Goal: Navigation & Orientation: Find specific page/section

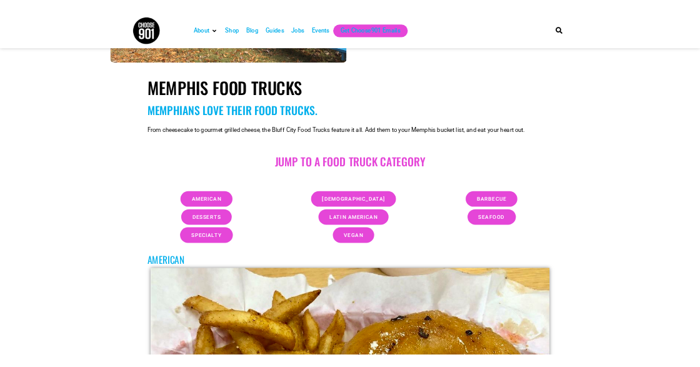
scroll to position [313, 0]
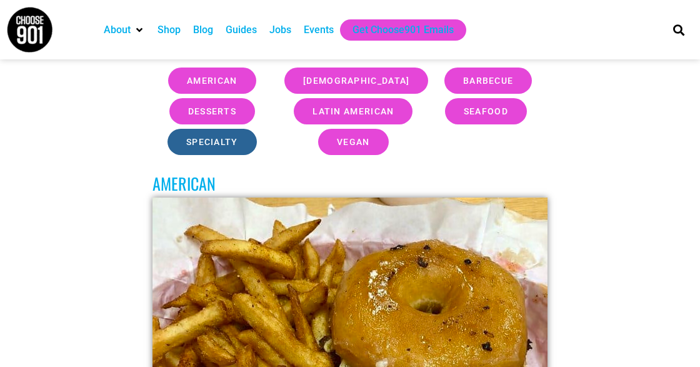
drag, startPoint x: 223, startPoint y: 141, endPoint x: 231, endPoint y: 141, distance: 8.1
click at [223, 141] on span "specialty" at bounding box center [212, 142] width 52 height 9
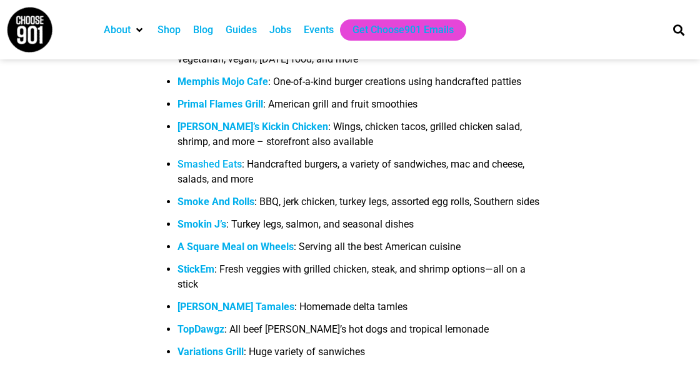
scroll to position [1497, 0]
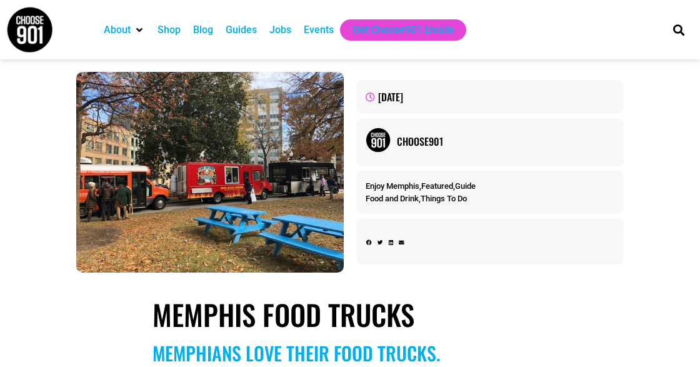
scroll to position [330, 0]
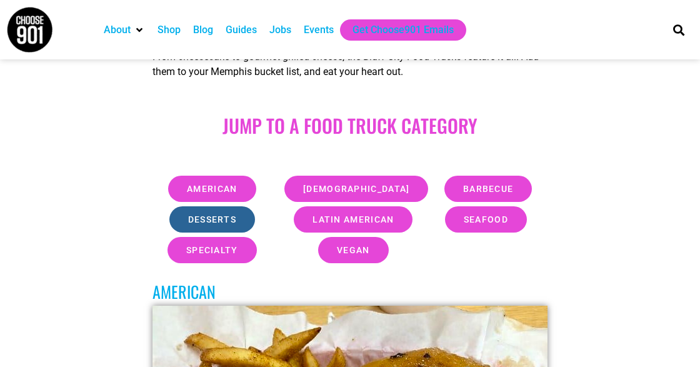
click at [237, 230] on link "desserts" at bounding box center [212, 219] width 86 height 26
click at [222, 216] on link "desserts" at bounding box center [212, 219] width 86 height 26
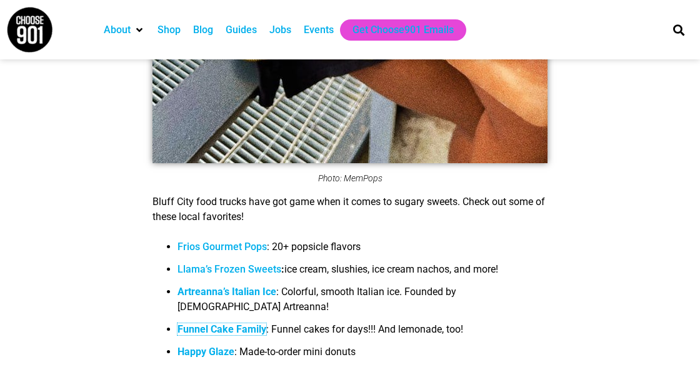
scroll to position [7458, 0]
